Goal: Information Seeking & Learning: Learn about a topic

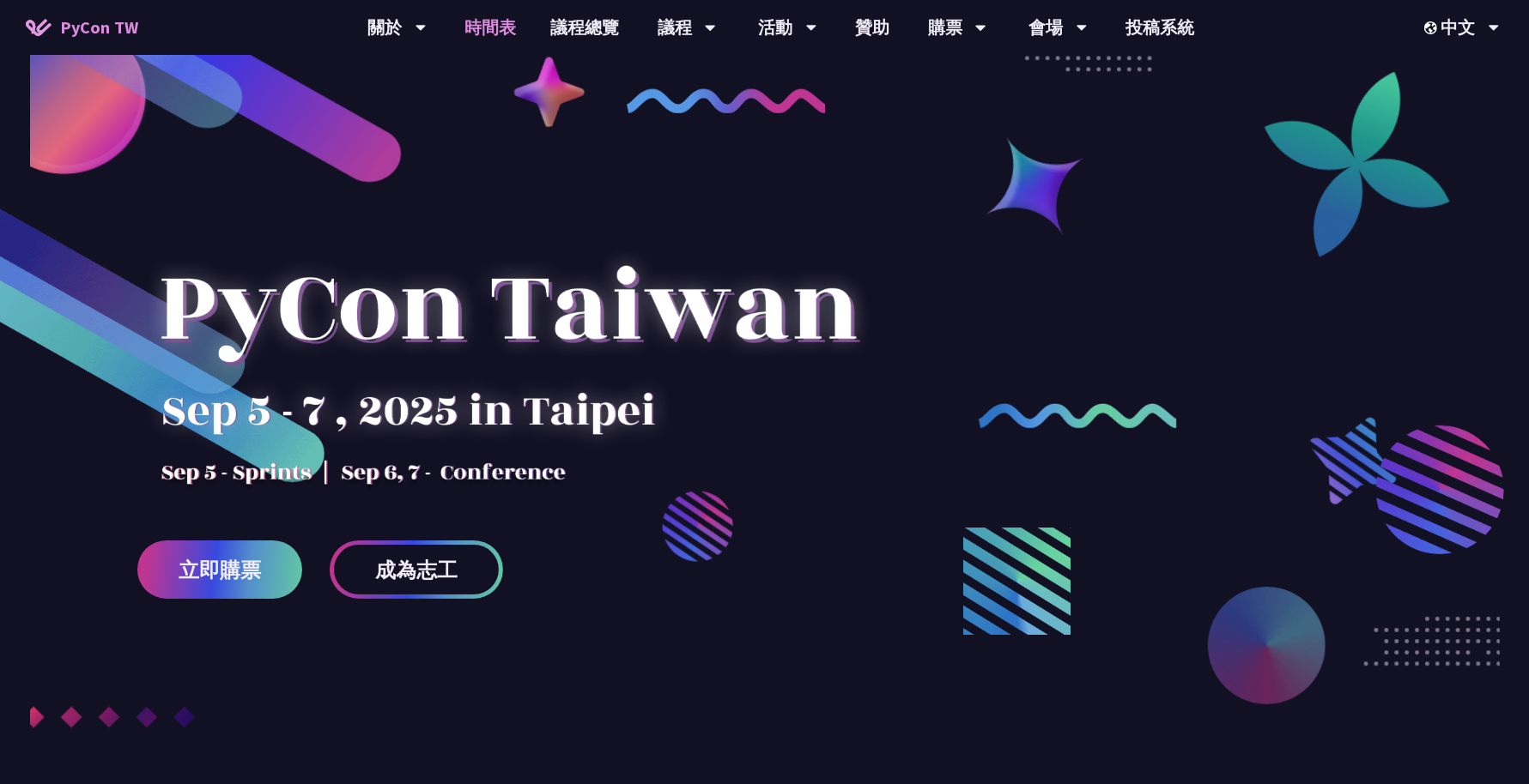
click at [523, 26] on link "時間表" at bounding box center [490, 27] width 86 height 55
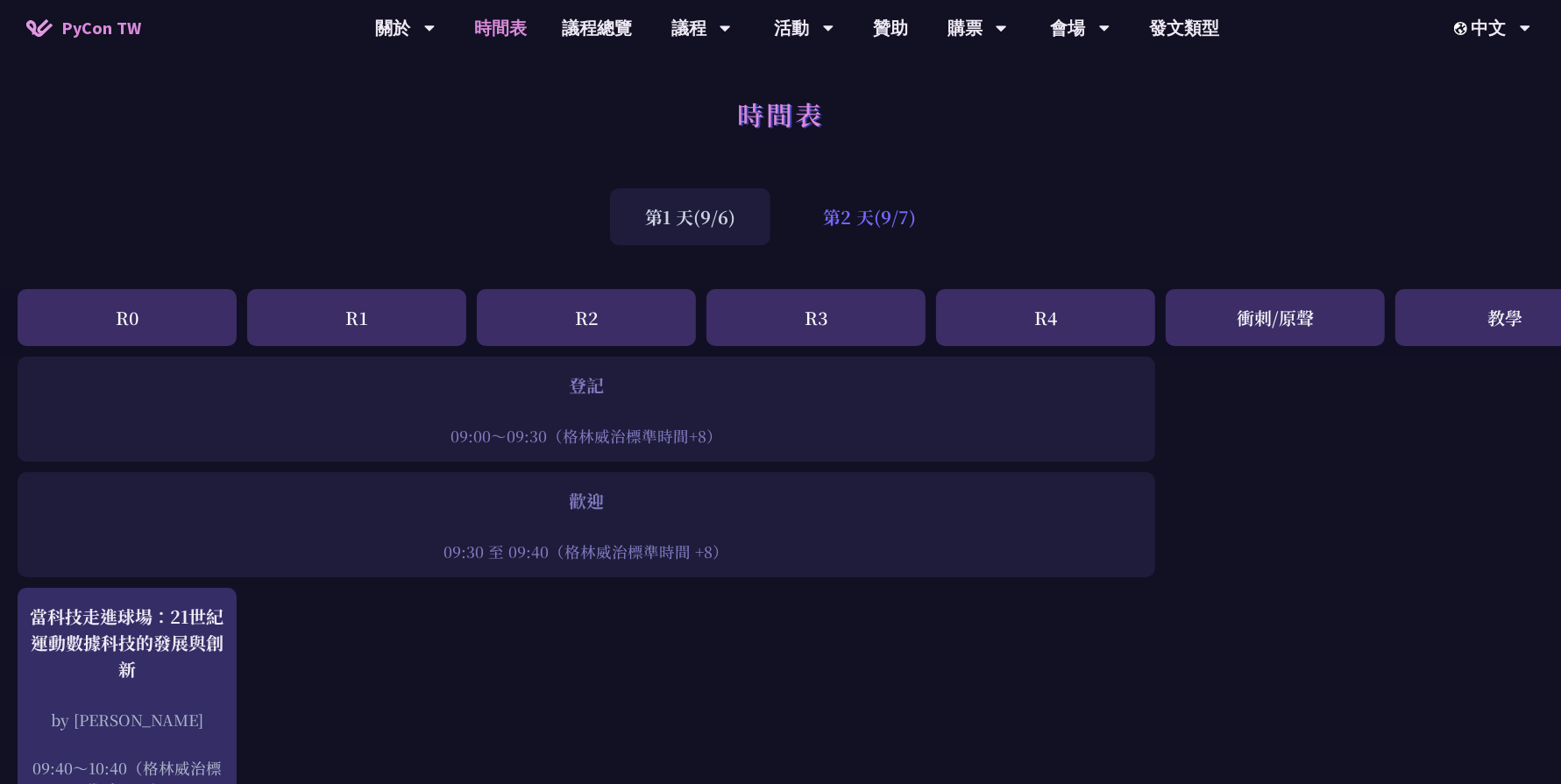
click at [833, 194] on div "第2 天(9/7)" at bounding box center [869, 217] width 163 height 57
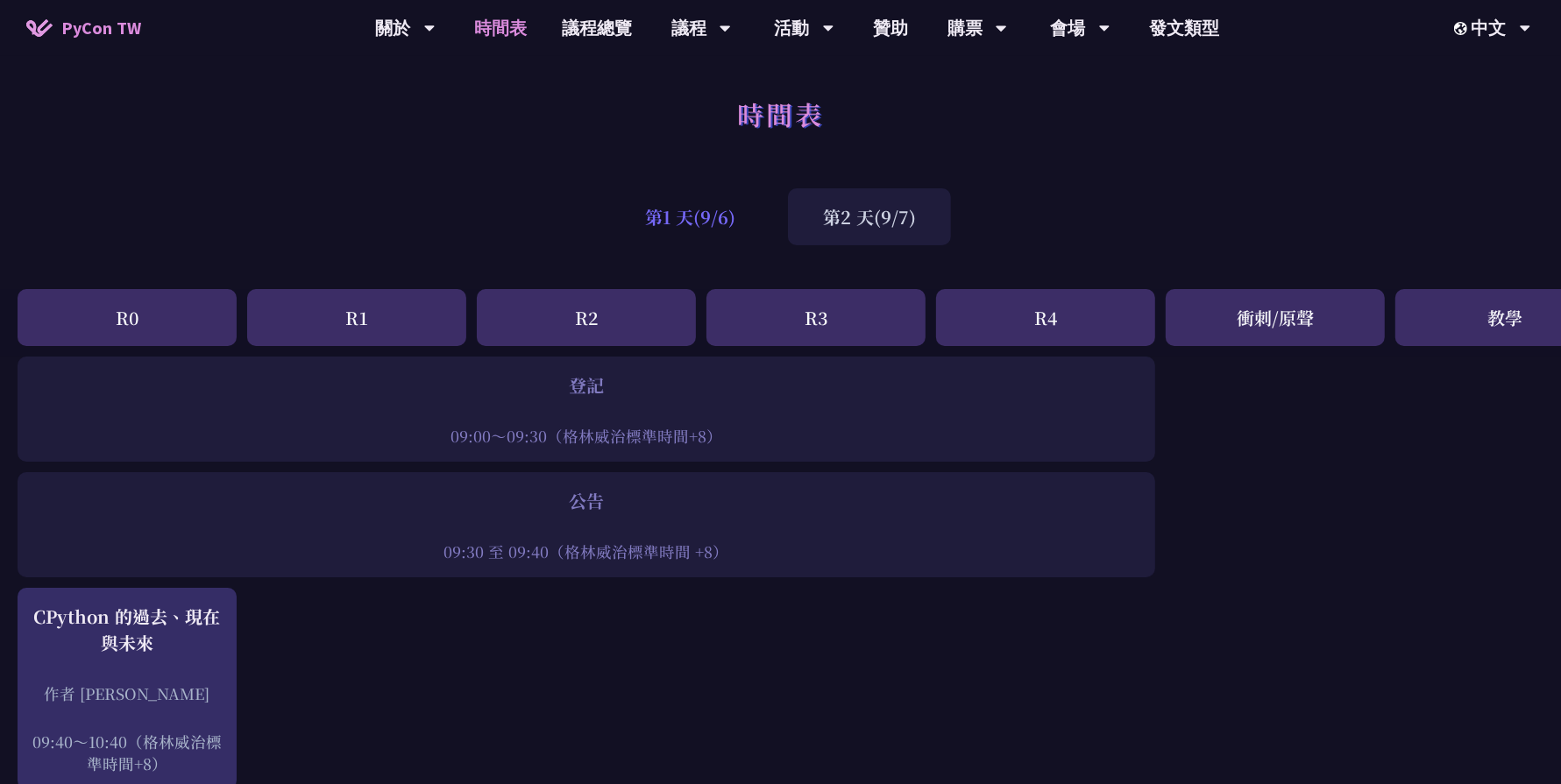
click at [728, 229] on font "第1 天(9/6)" at bounding box center [690, 216] width 91 height 26
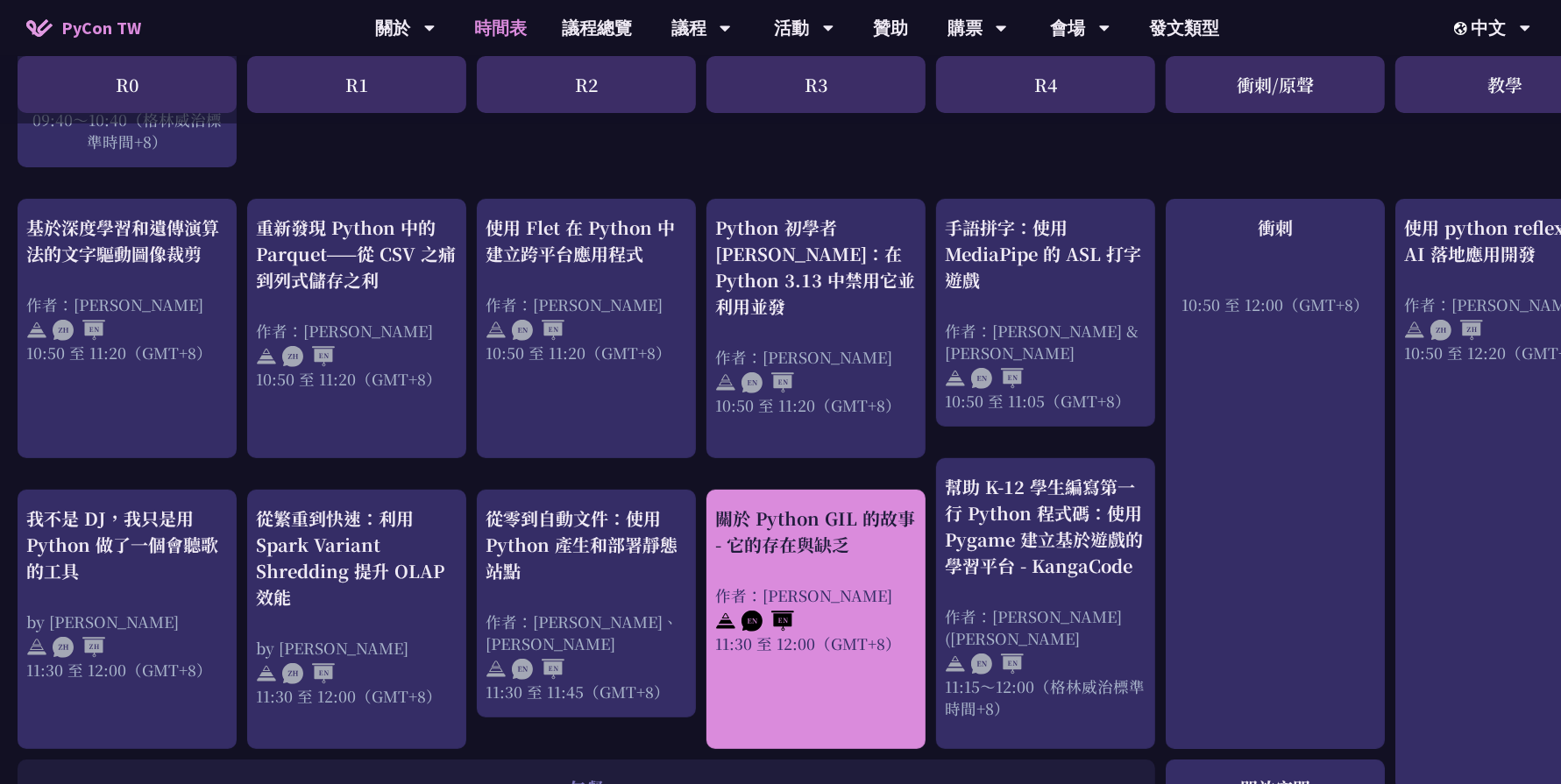
scroll to position [626, 0]
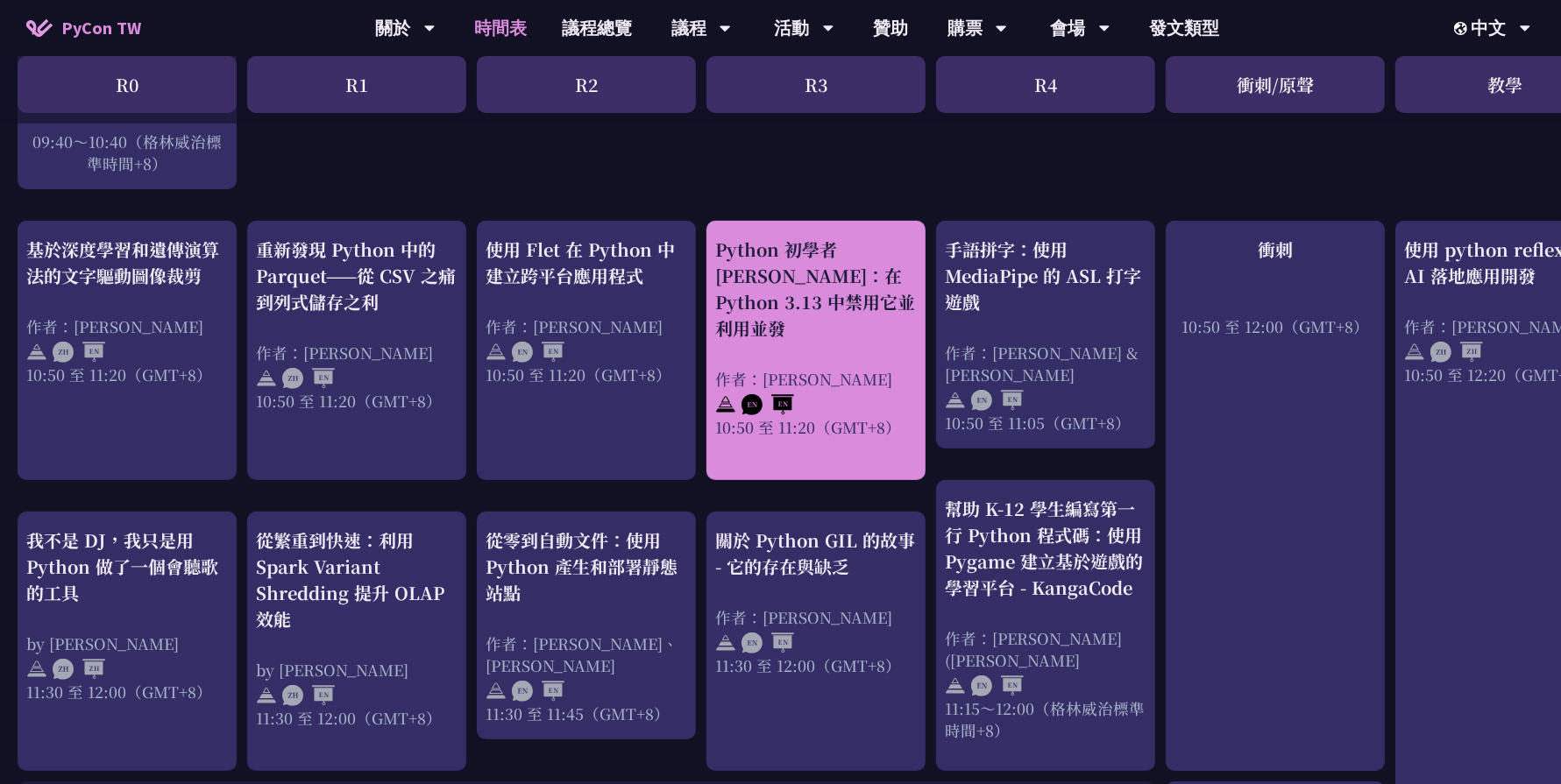
click at [805, 271] on font "Python 初學者 [PERSON_NAME]：在 Python 3.13 中禁用它並利用並發" at bounding box center [815, 288] width 200 height 104
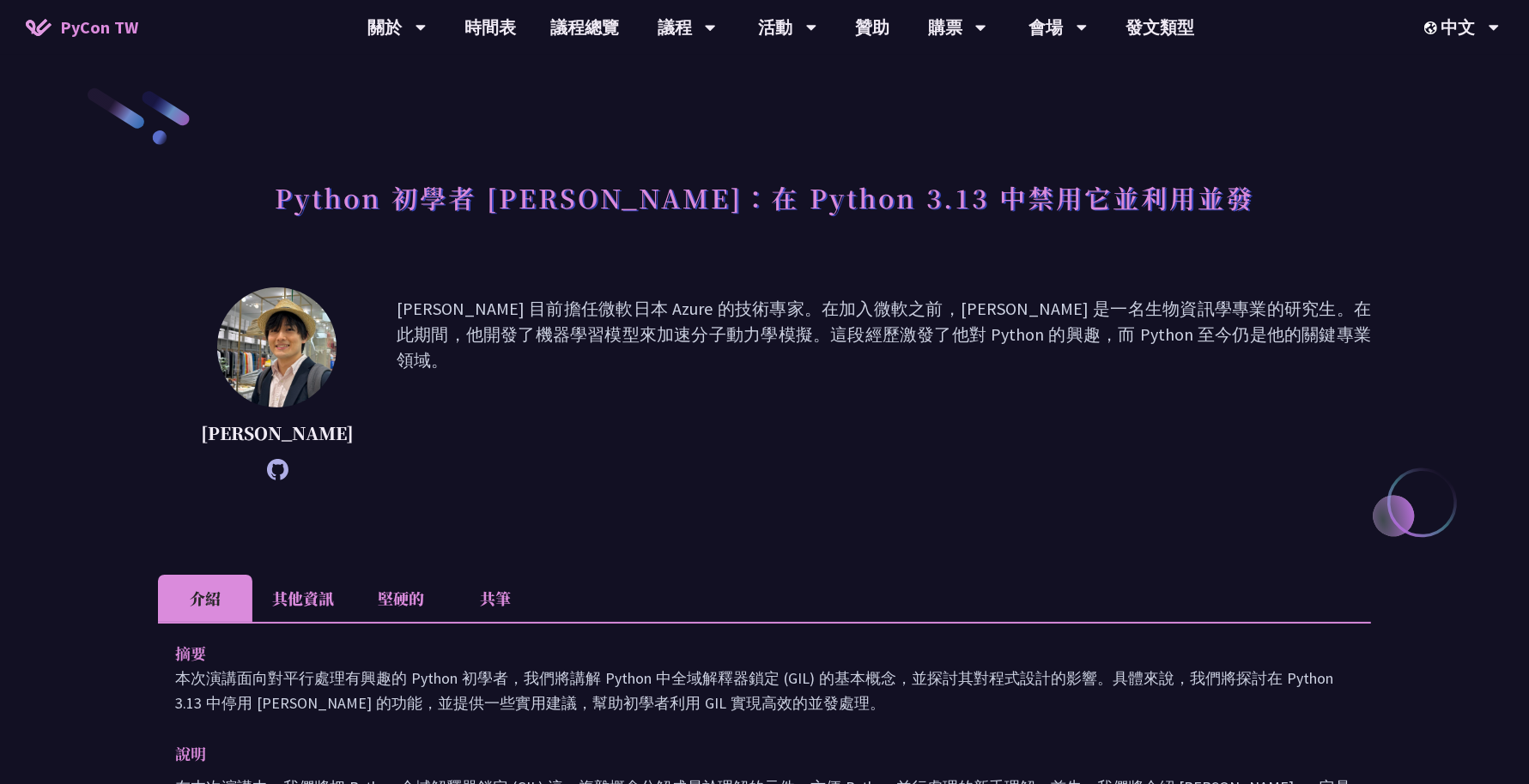
click at [466, 610] on li "共筆" at bounding box center [495, 598] width 94 height 48
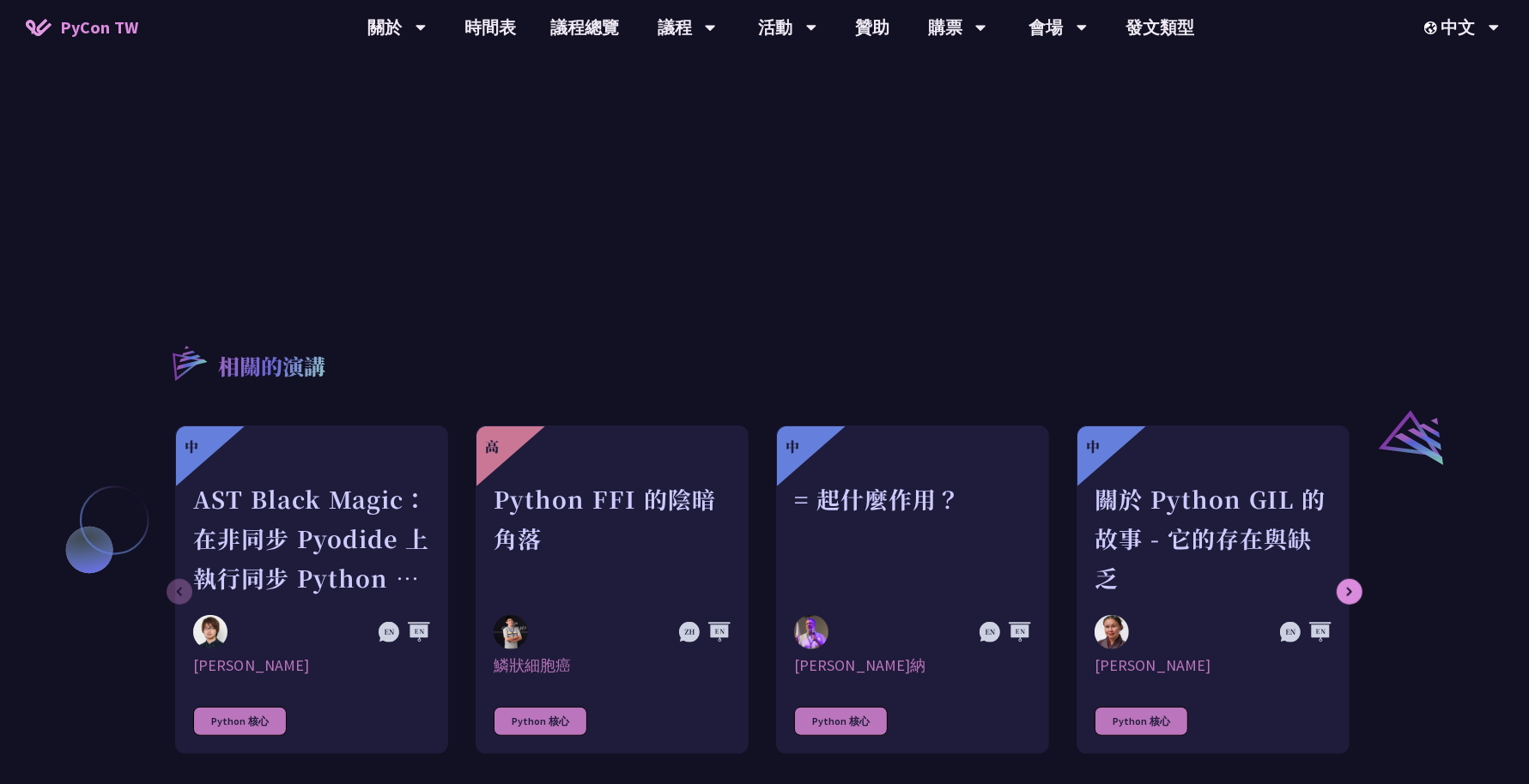
scroll to position [1174, 0]
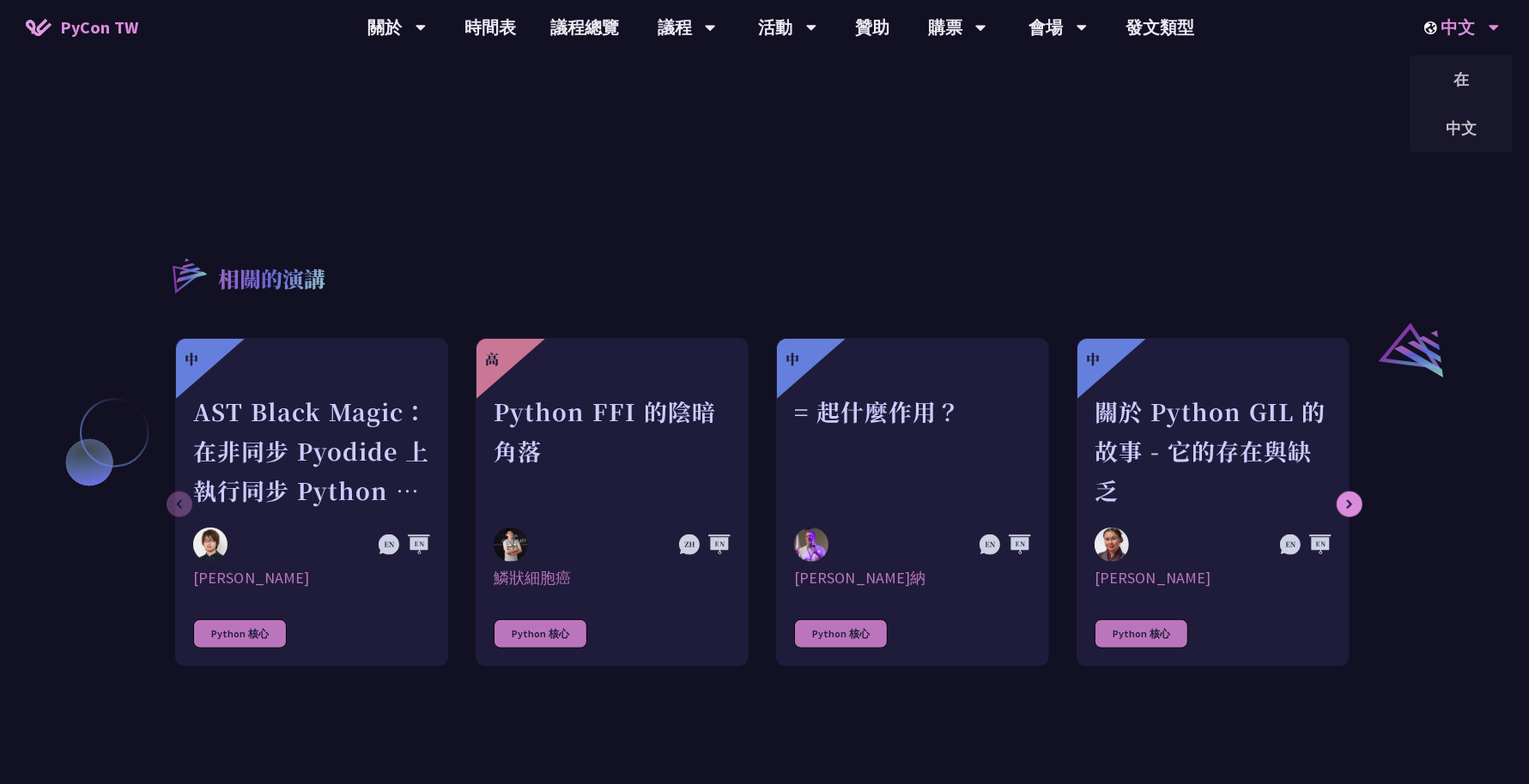
click at [1486, 33] on div "中文" at bounding box center [1461, 27] width 76 height 55
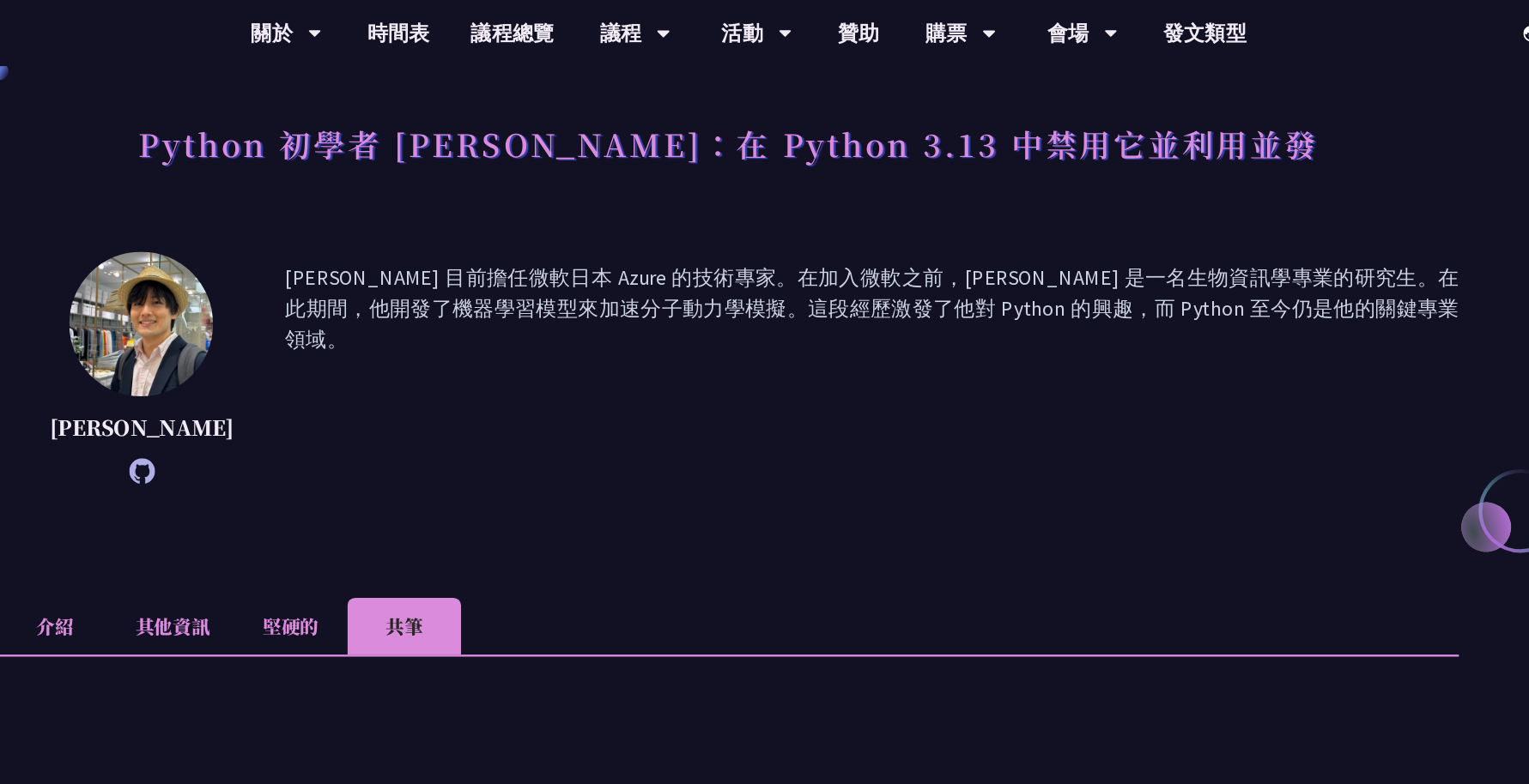
scroll to position [0, 0]
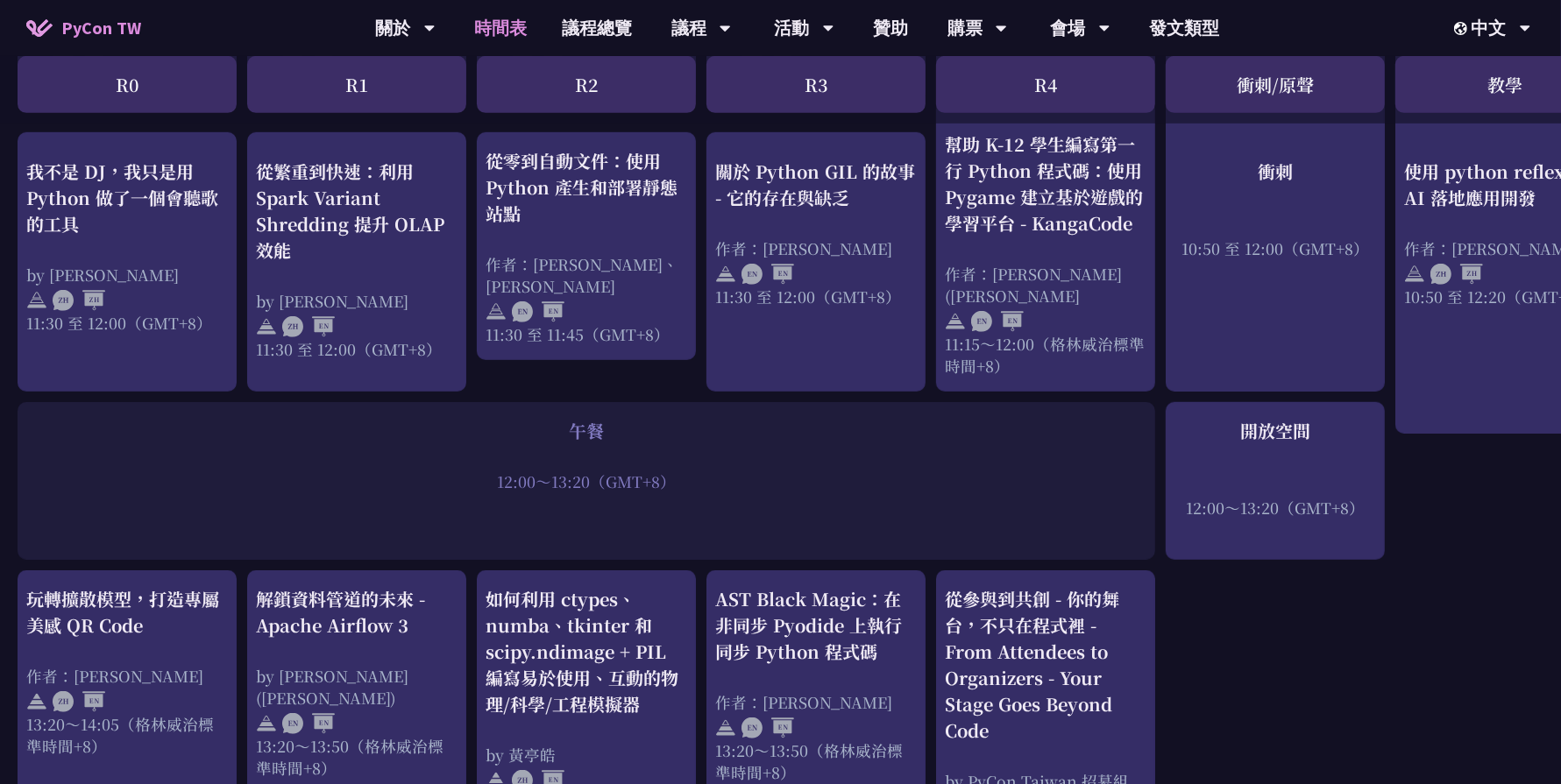
scroll to position [1035, 0]
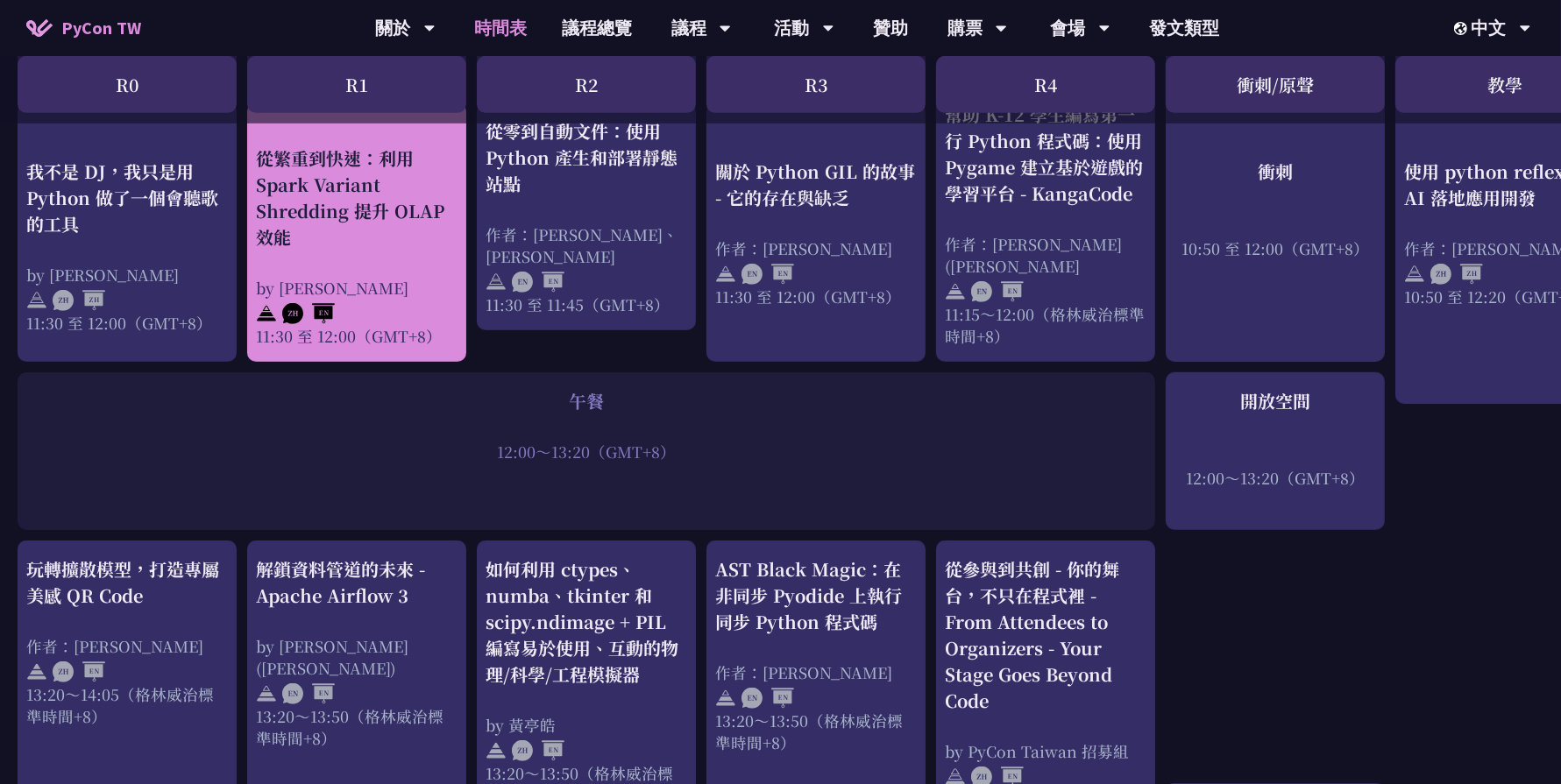
click at [382, 211] on div "從繁重到快速：利用 Spark Variant Shredding 提升 OLAP 效能" at bounding box center [355, 198] width 201 height 105
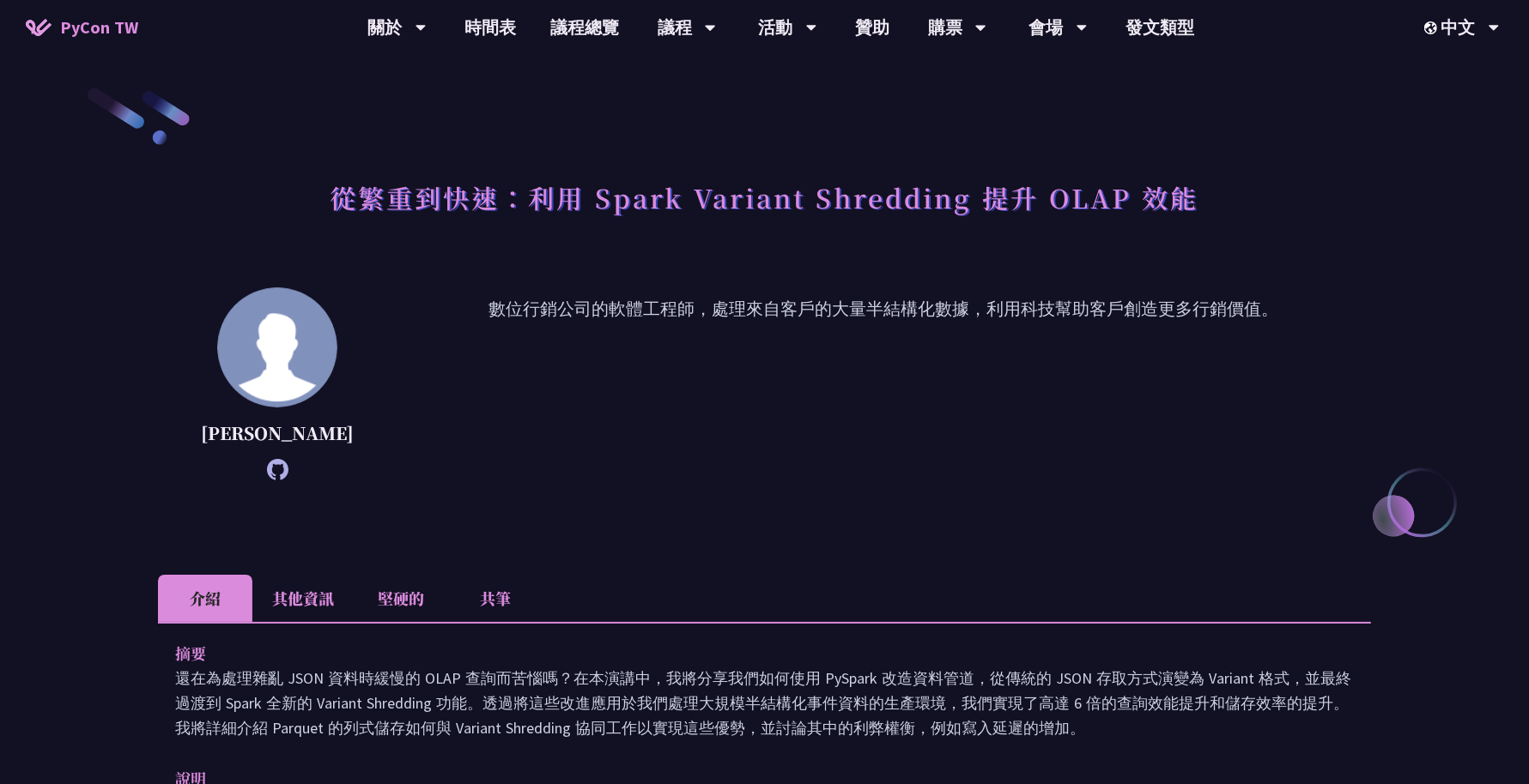
click at [492, 609] on font "共筆" at bounding box center [495, 598] width 31 height 22
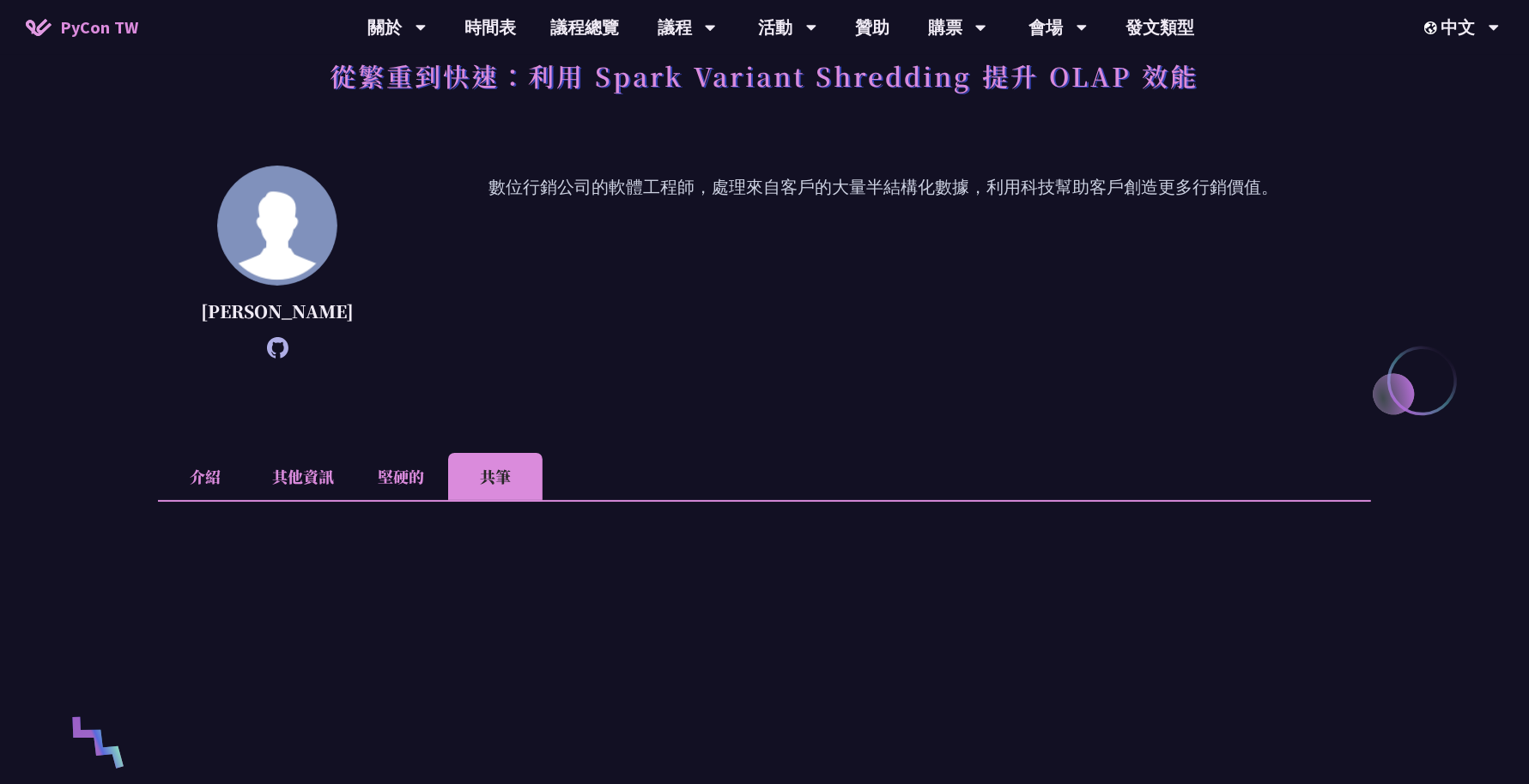
scroll to position [125, 0]
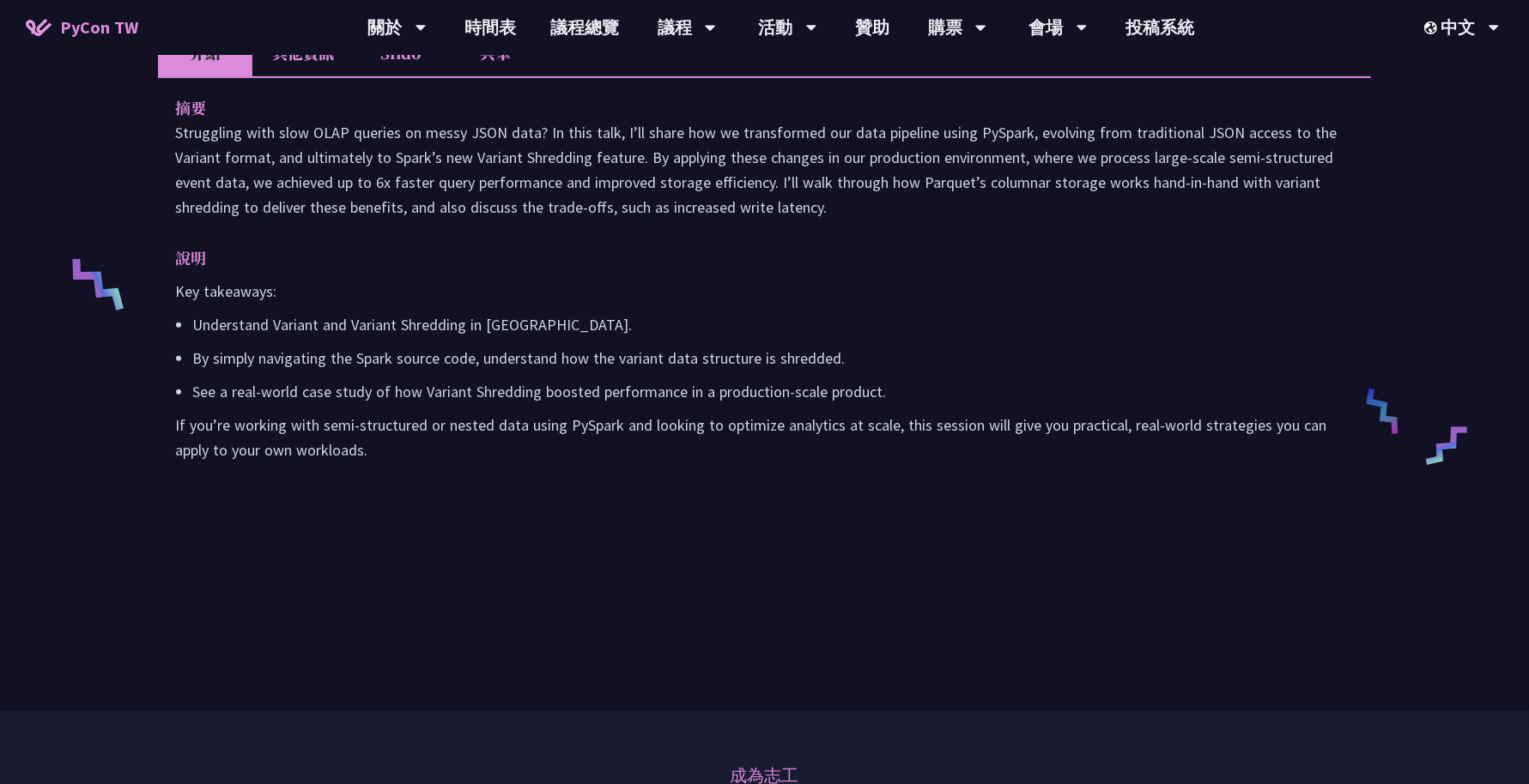
scroll to position [581, 0]
click at [485, 69] on li "共筆" at bounding box center [495, 51] width 94 height 48
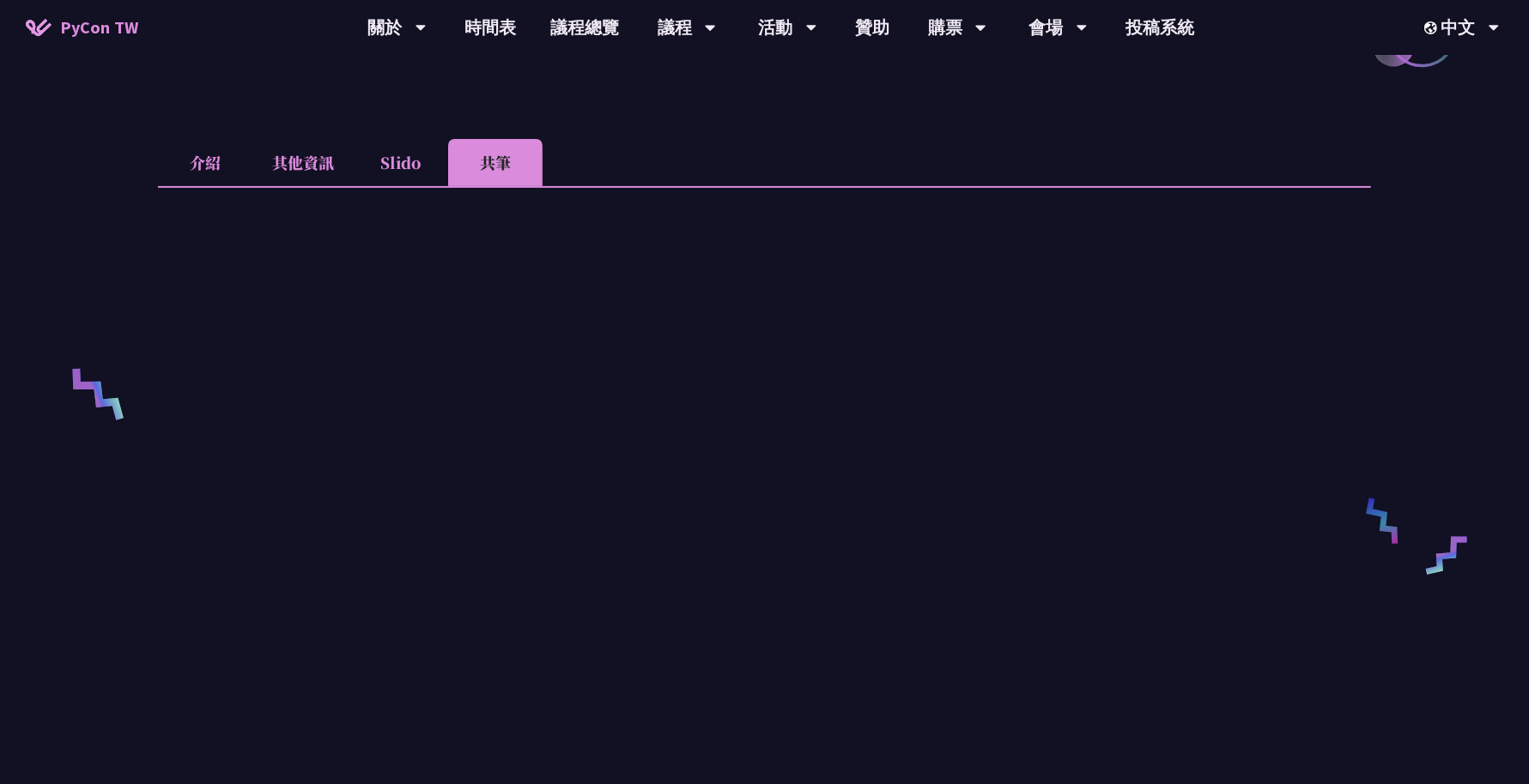
scroll to position [468, 0]
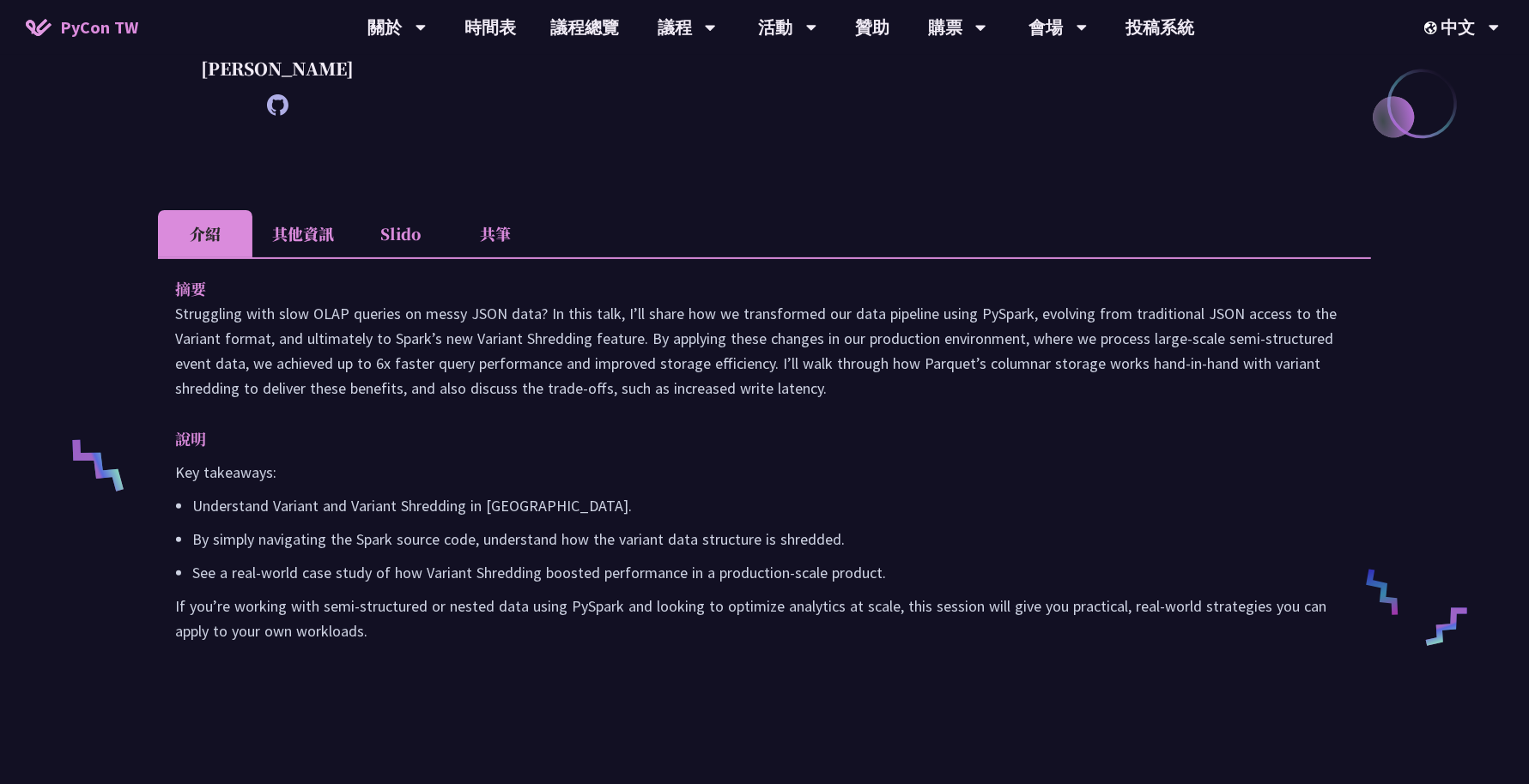
scroll to position [400, 0]
click at [481, 256] on li "共筆" at bounding box center [495, 231] width 94 height 48
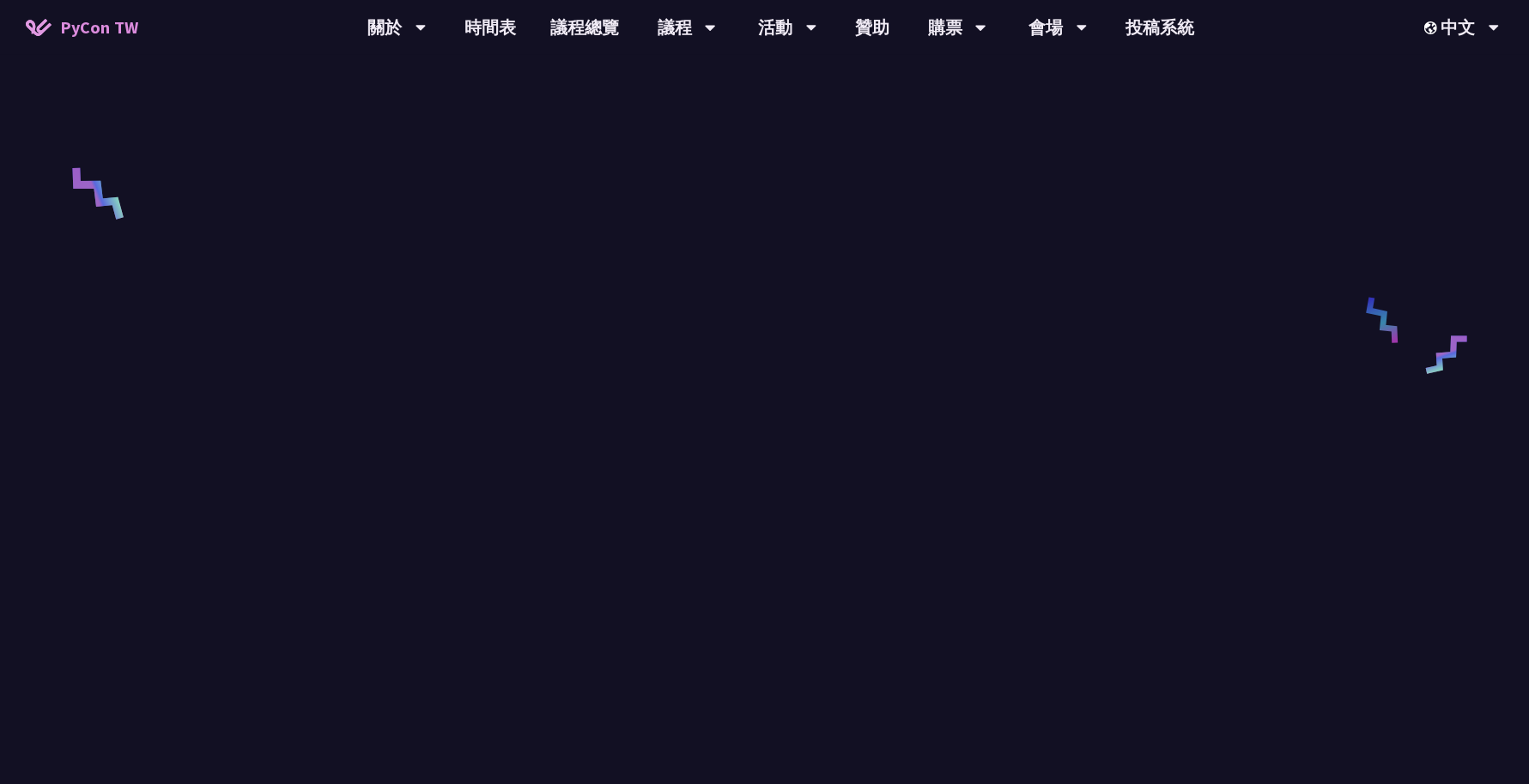
scroll to position [688, 0]
